Goal: Navigation & Orientation: Go to known website

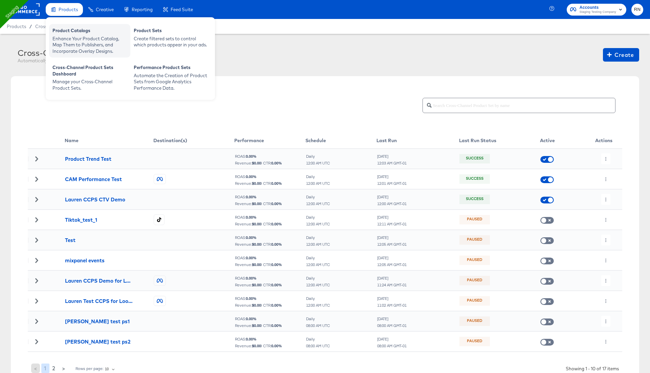
click at [70, 43] on div "Enhance Your Product Catalog, Map Them to Publishers, and Incorporate Overlay D…" at bounding box center [90, 45] width 75 height 19
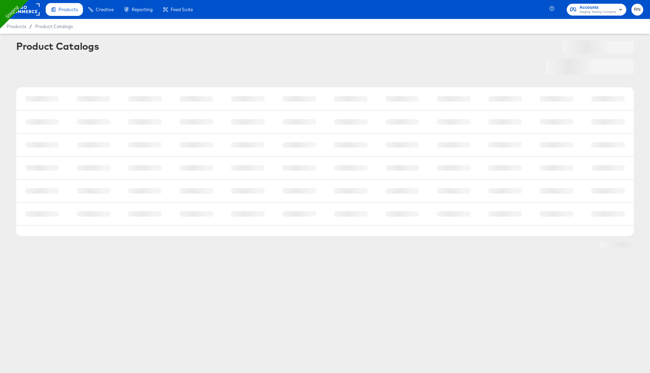
click at [32, 10] on rect at bounding box center [23, 9] width 31 height 12
